Goal: Complete application form

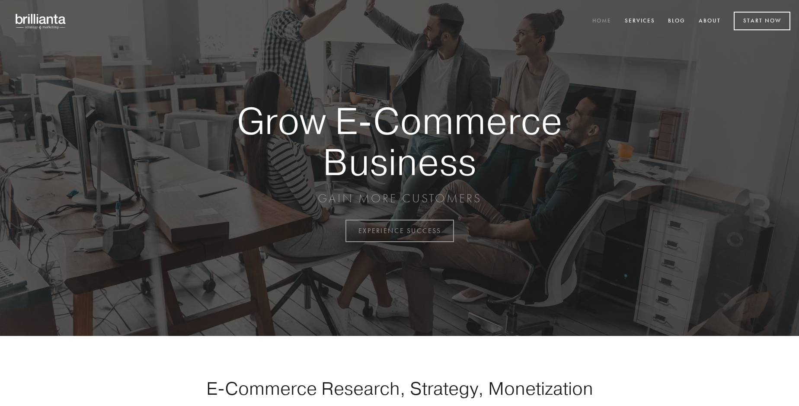
scroll to position [2266, 0]
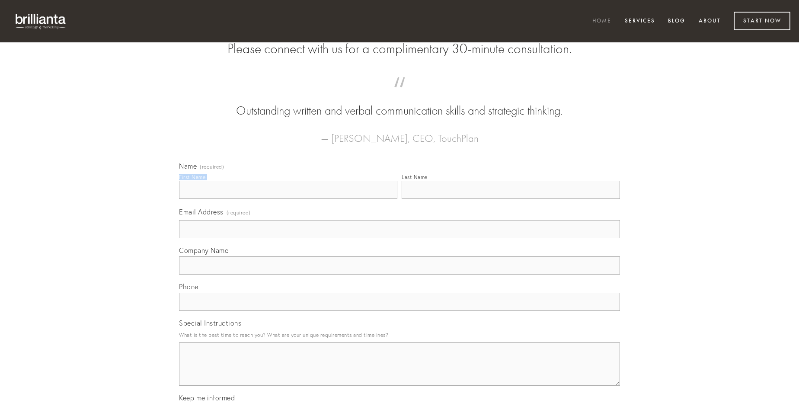
type input "[PERSON_NAME]"
click at [511, 199] on input "Last Name" at bounding box center [511, 190] width 218 height 18
type input "[PERSON_NAME]"
click at [399, 238] on input "Email Address (required)" at bounding box center [399, 229] width 441 height 18
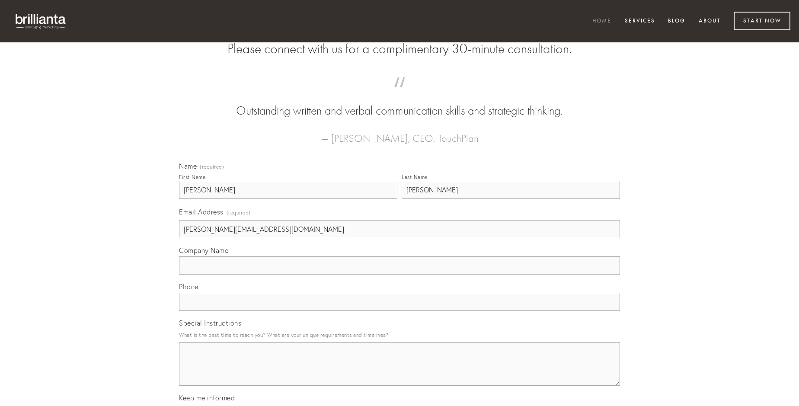
type input "[PERSON_NAME][EMAIL_ADDRESS][DOMAIN_NAME]"
click at [399, 275] on input "Company Name" at bounding box center [399, 265] width 441 height 18
type input "ulterius"
click at [399, 311] on input "text" at bounding box center [399, 302] width 441 height 18
click at [399, 372] on textarea "Special Instructions" at bounding box center [399, 363] width 441 height 43
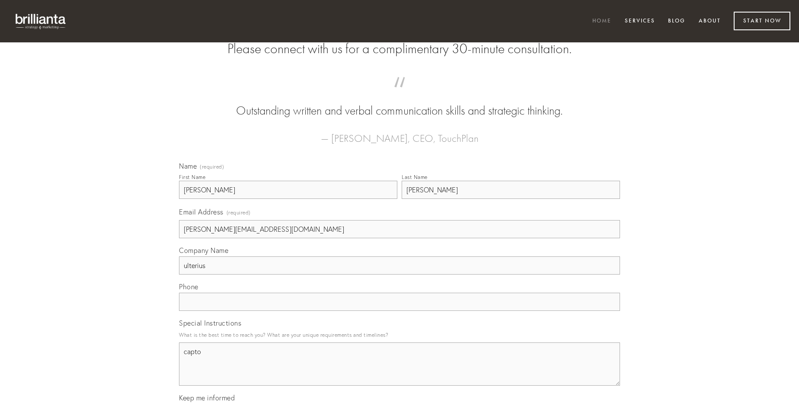
type textarea "capto"
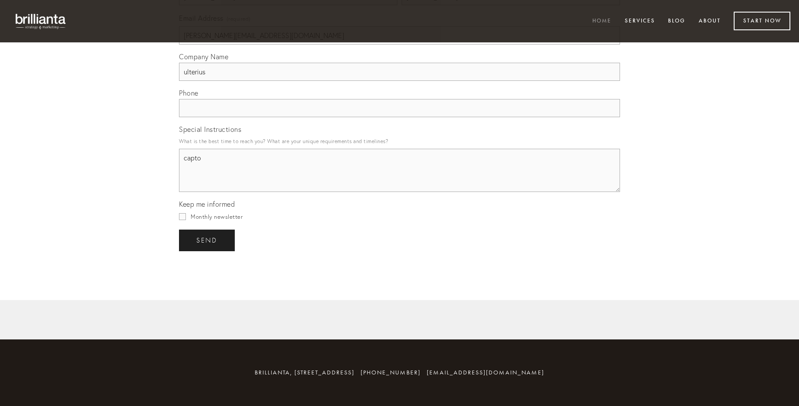
click at [208, 240] on span "send" at bounding box center [206, 240] width 21 height 8
